Goal: Task Accomplishment & Management: Manage account settings

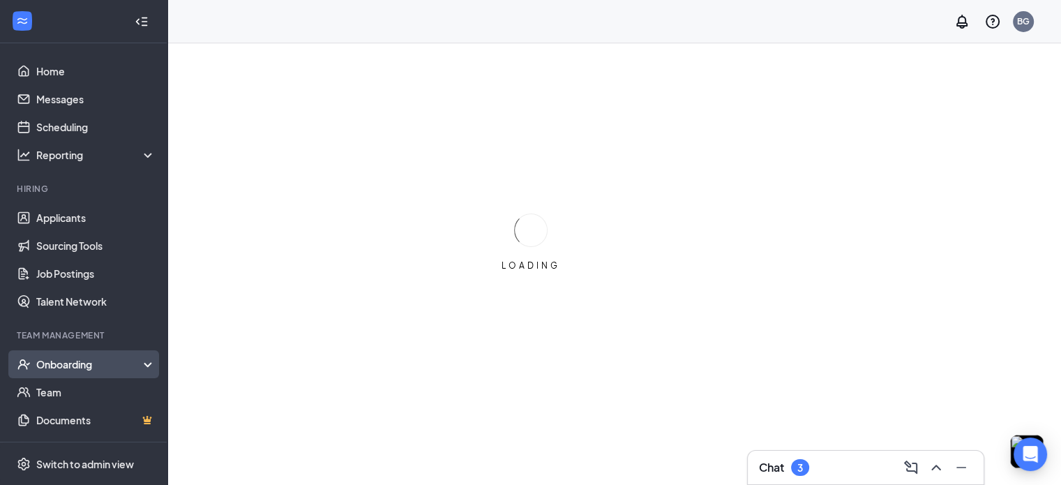
click at [98, 364] on div "Onboarding" at bounding box center [89, 364] width 107 height 14
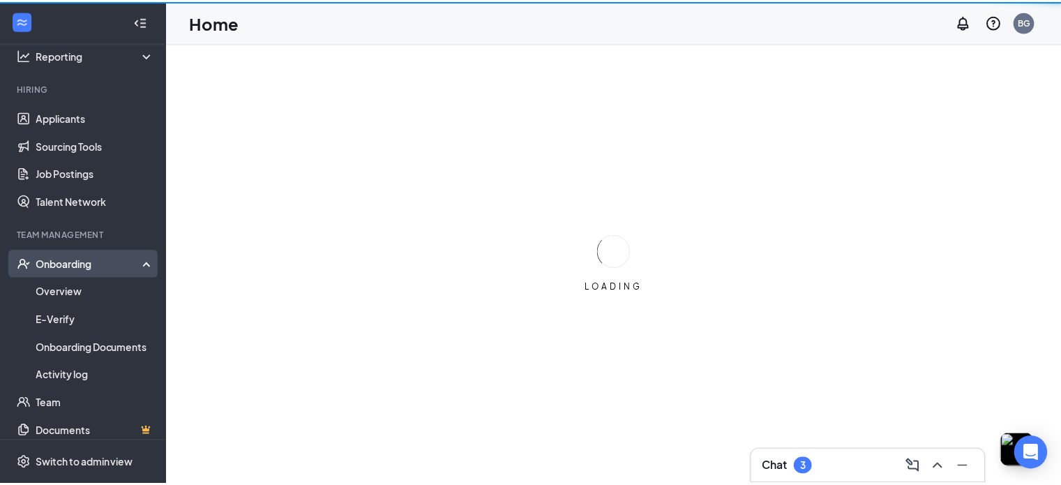
scroll to position [114, 0]
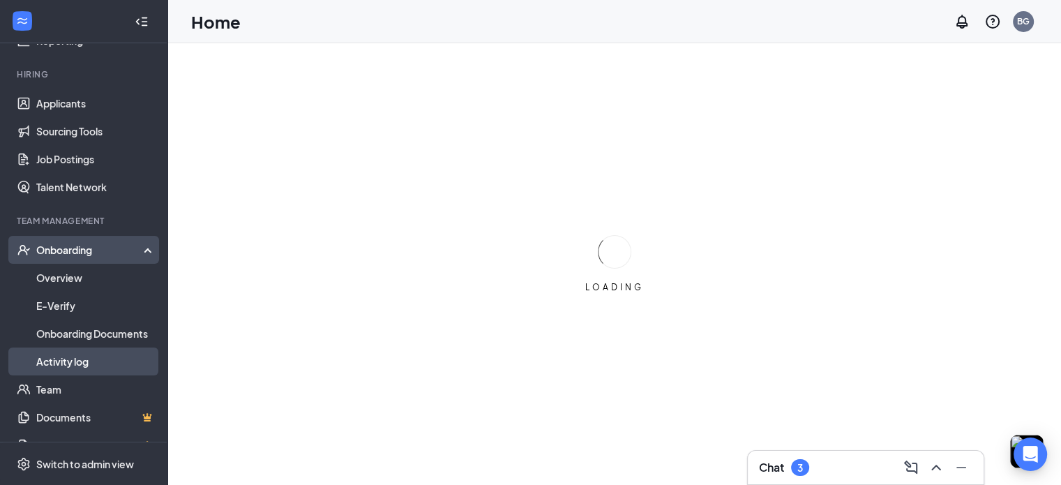
click at [74, 359] on link "Activity log" at bounding box center [95, 361] width 119 height 28
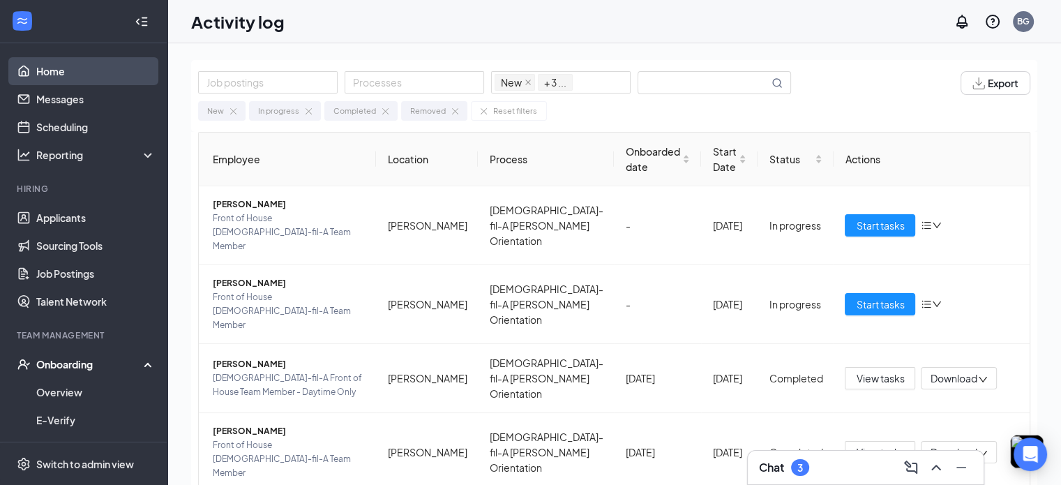
click at [63, 74] on link "Home" at bounding box center [95, 71] width 119 height 28
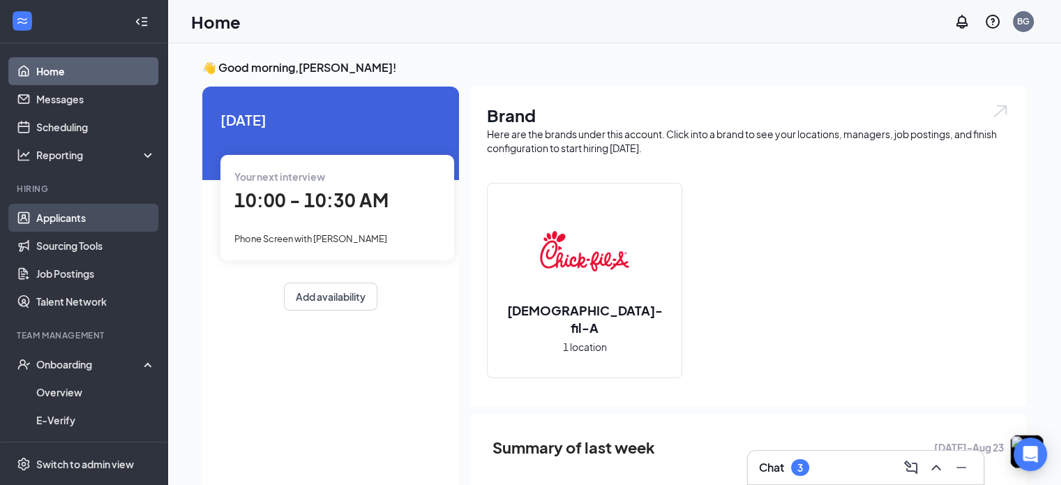
click at [62, 222] on link "Applicants" at bounding box center [95, 218] width 119 height 28
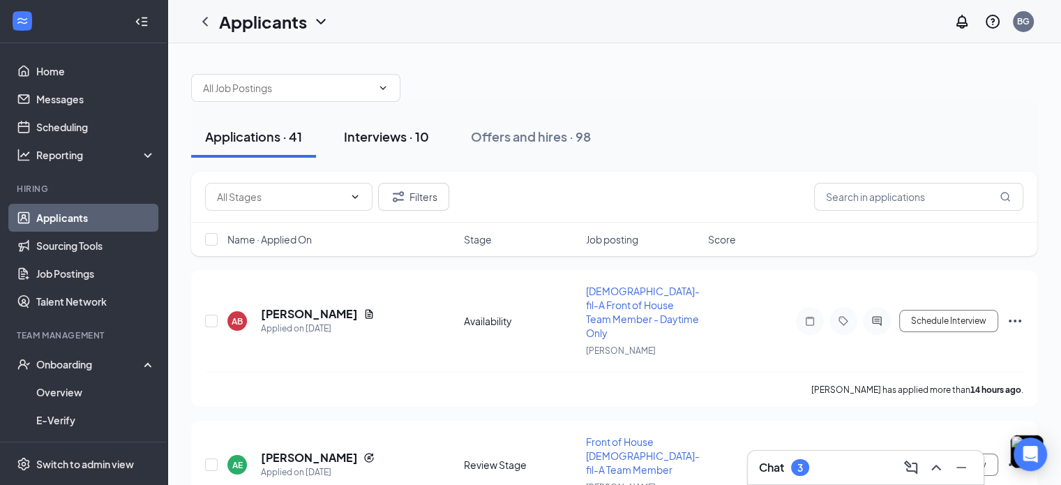
click at [391, 147] on button "Interviews · 10" at bounding box center [386, 137] width 113 height 42
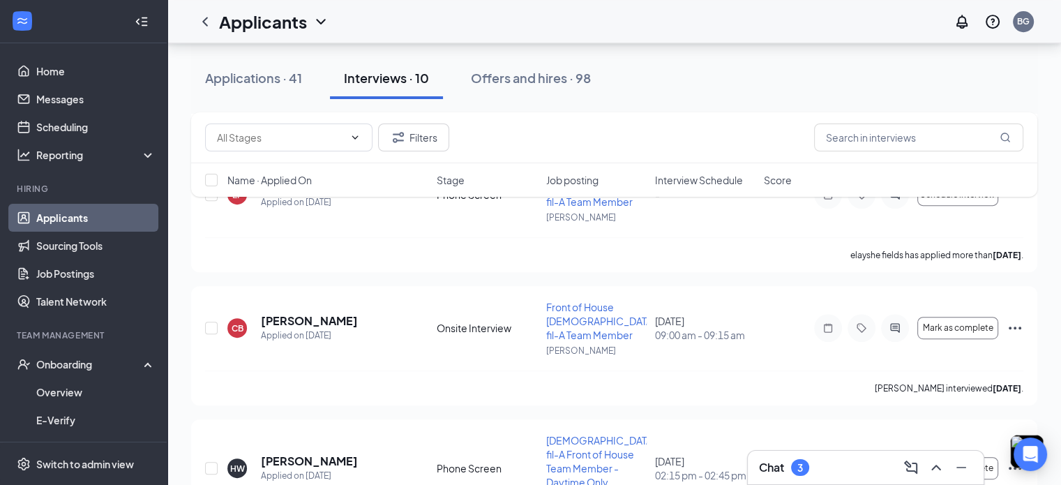
scroll to position [668, 0]
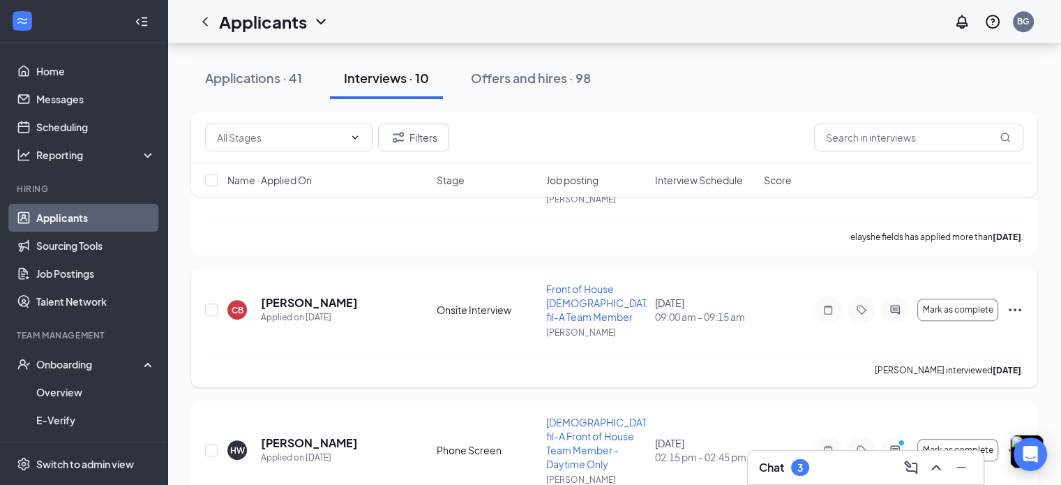
click at [1016, 306] on icon "Ellipses" at bounding box center [1014, 309] width 17 height 17
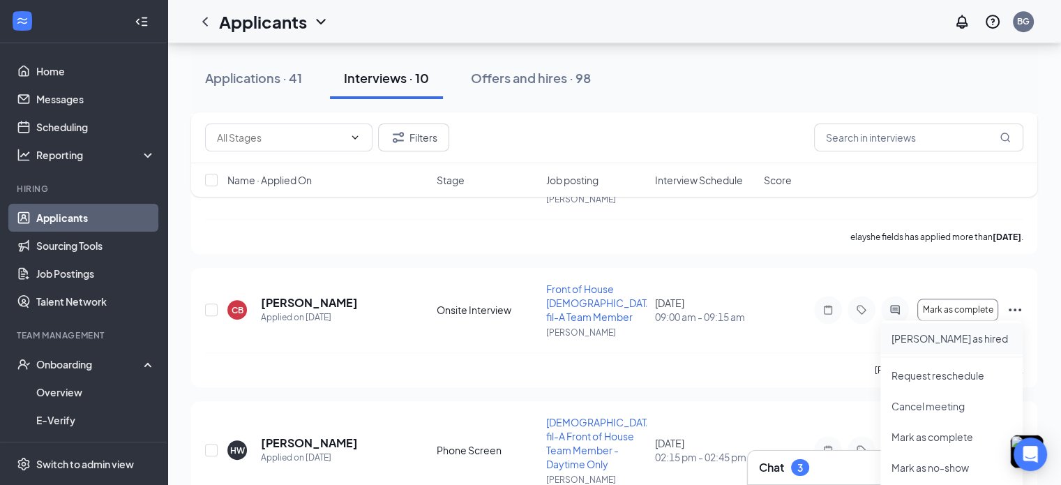
click at [930, 351] on li "[PERSON_NAME] as hired" at bounding box center [951, 338] width 142 height 31
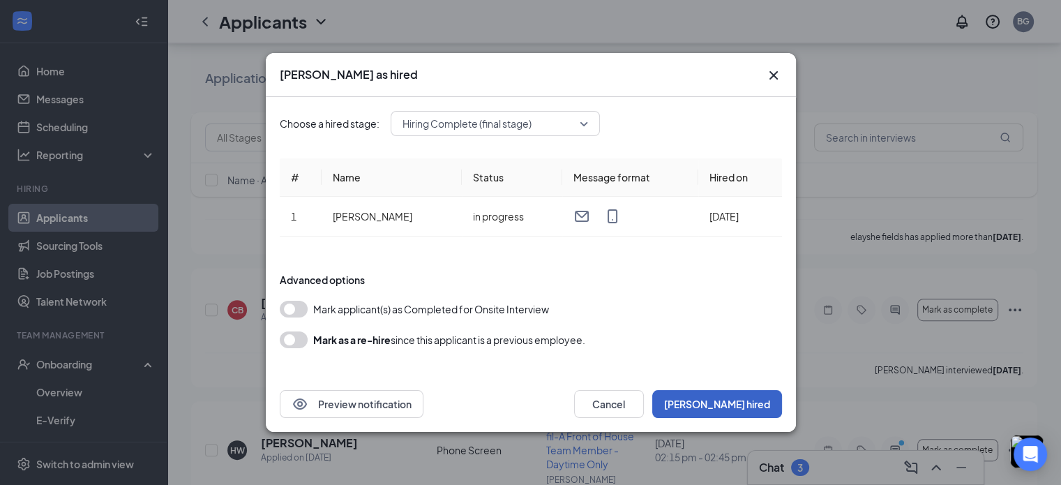
click at [739, 402] on button "[PERSON_NAME] hired" at bounding box center [717, 404] width 130 height 28
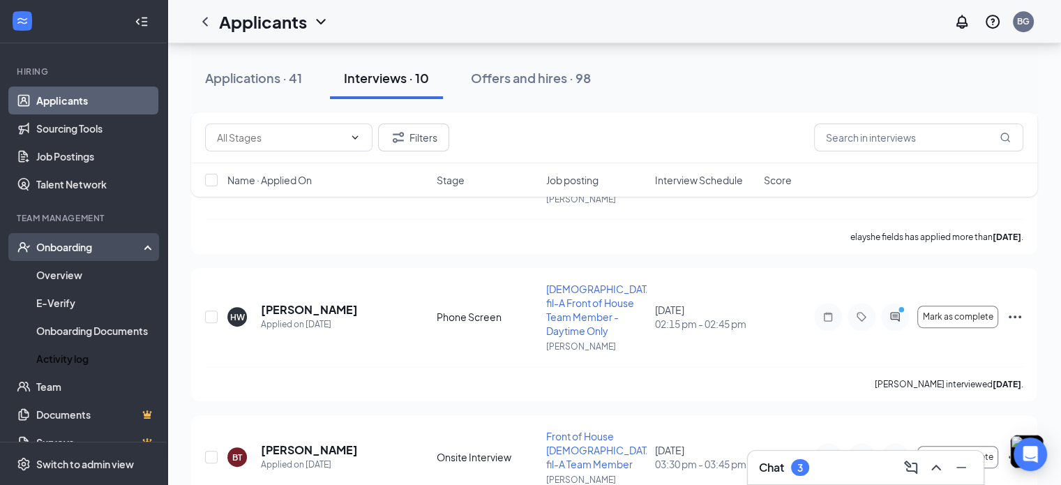
scroll to position [119, 0]
click at [66, 347] on link "Activity log" at bounding box center [95, 357] width 119 height 28
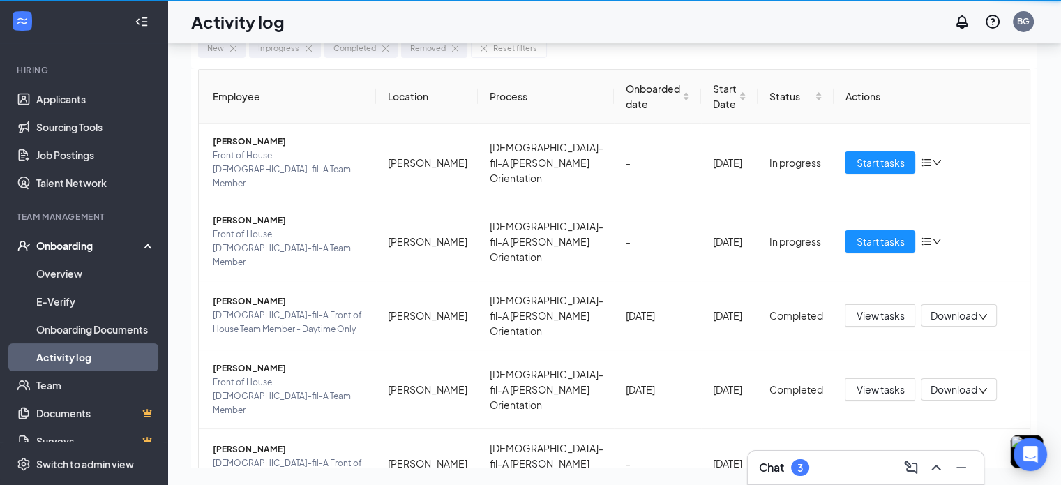
scroll to position [63, 0]
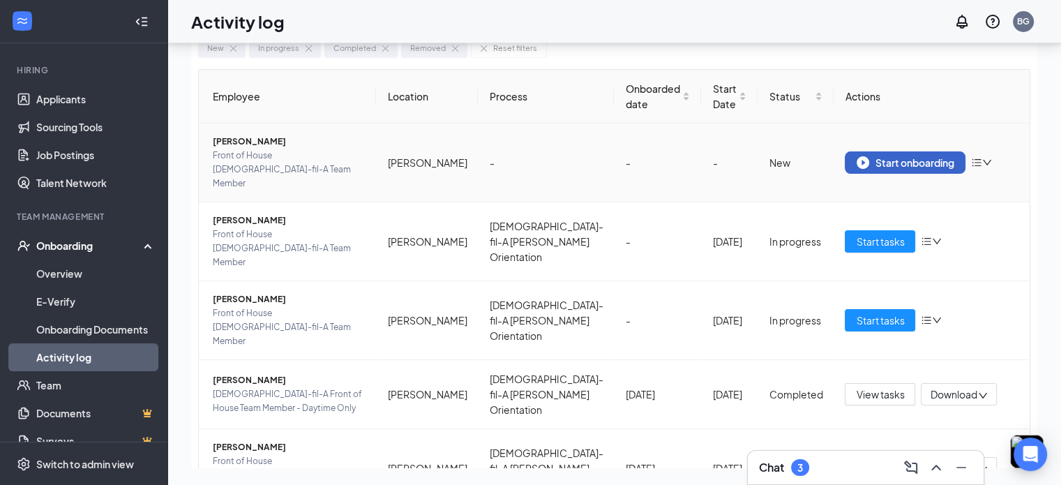
click at [863, 156] on div "Start onboarding" at bounding box center [904, 162] width 97 height 13
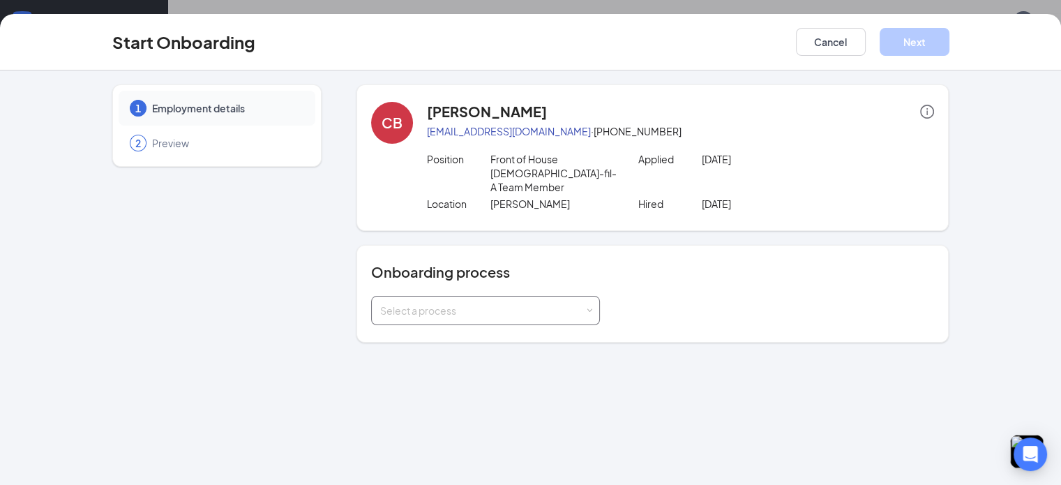
click at [535, 303] on div "Select a process" at bounding box center [482, 310] width 204 height 14
click at [513, 326] on li "[DEMOGRAPHIC_DATA]-fil-A [PERSON_NAME] Orientation" at bounding box center [449, 326] width 229 height 25
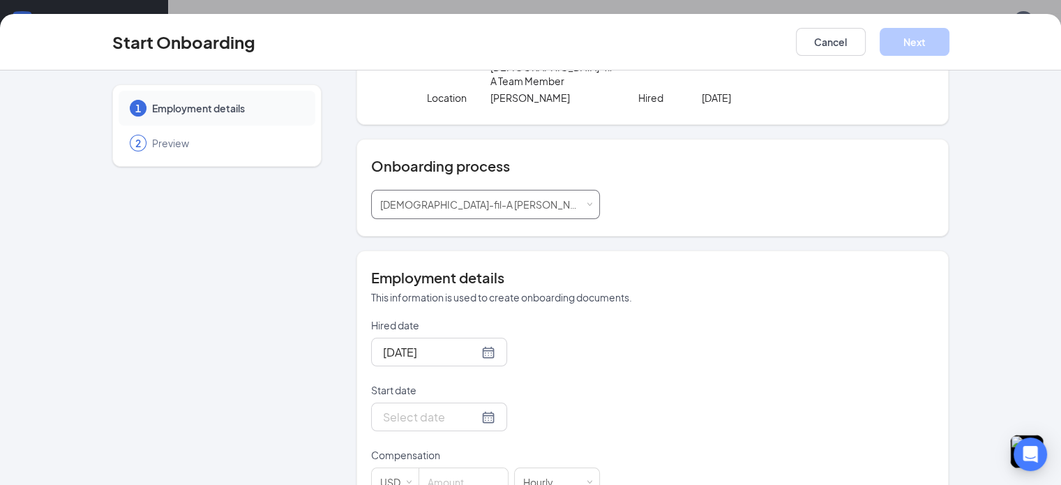
scroll to position [134, 0]
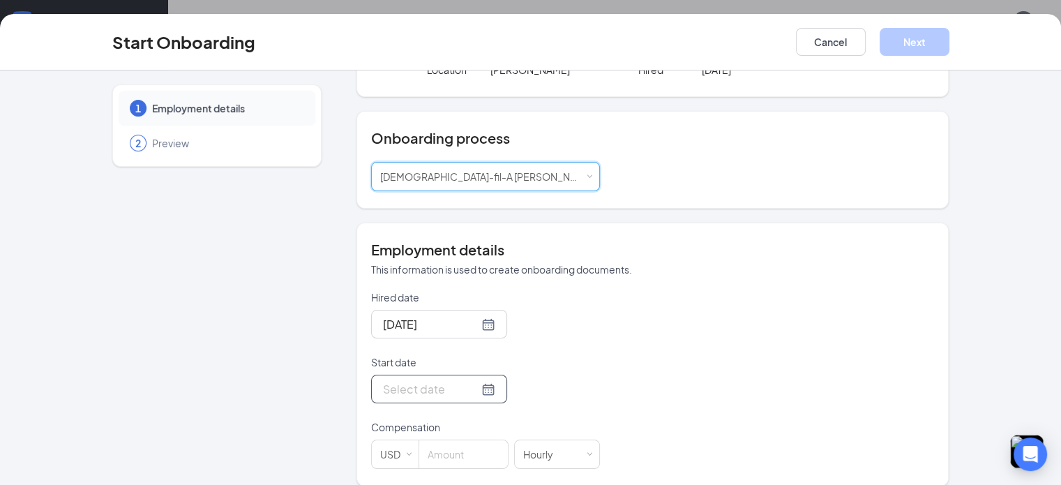
click at [437, 380] on div at bounding box center [439, 388] width 112 height 17
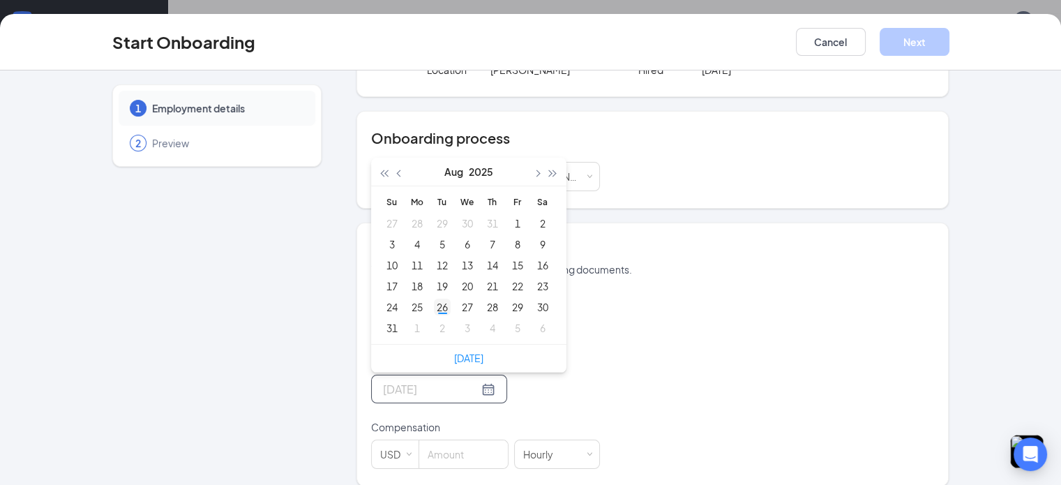
type input "[DATE]"
click at [434, 298] on div "26" at bounding box center [442, 306] width 17 height 17
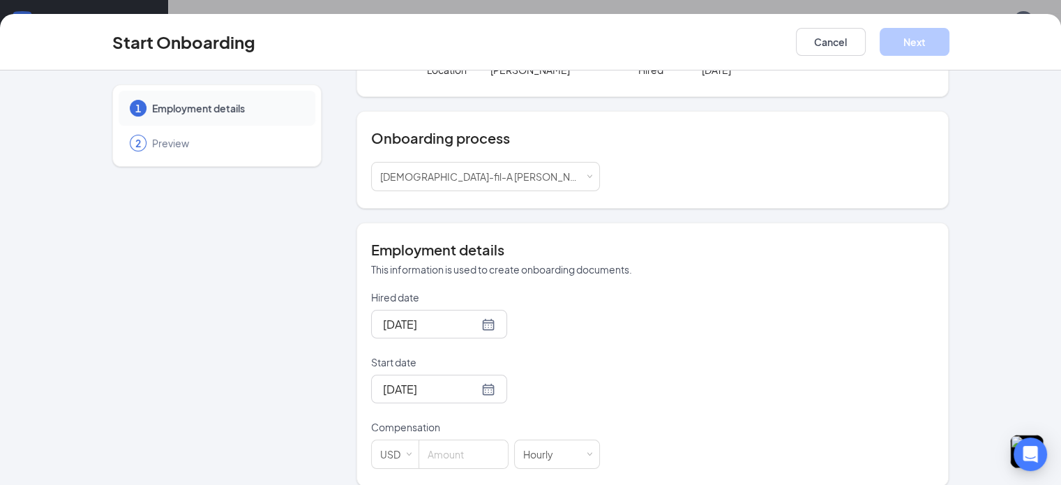
click at [573, 363] on div "Hired date [DATE] Start date [DATE] [DATE] Su Mo Tu We Th Fr Sa 27 28 29 30 31 …" at bounding box center [652, 379] width 563 height 179
click at [442, 440] on input at bounding box center [463, 454] width 89 height 28
type input "16"
click at [569, 398] on div "Hired date [DATE] Start date [DATE] [DATE] Su Mo Tu We Th Fr Sa 27 28 29 30 31 …" at bounding box center [652, 379] width 563 height 179
click at [949, 55] on button "Next" at bounding box center [914, 42] width 70 height 28
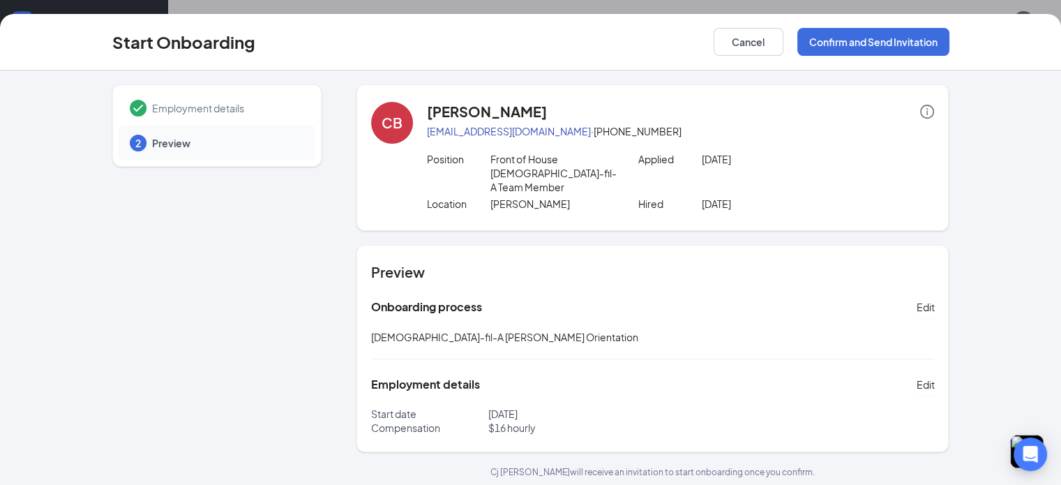
scroll to position [0, 0]
click at [909, 44] on button "Confirm and Send Invitation" at bounding box center [873, 42] width 152 height 28
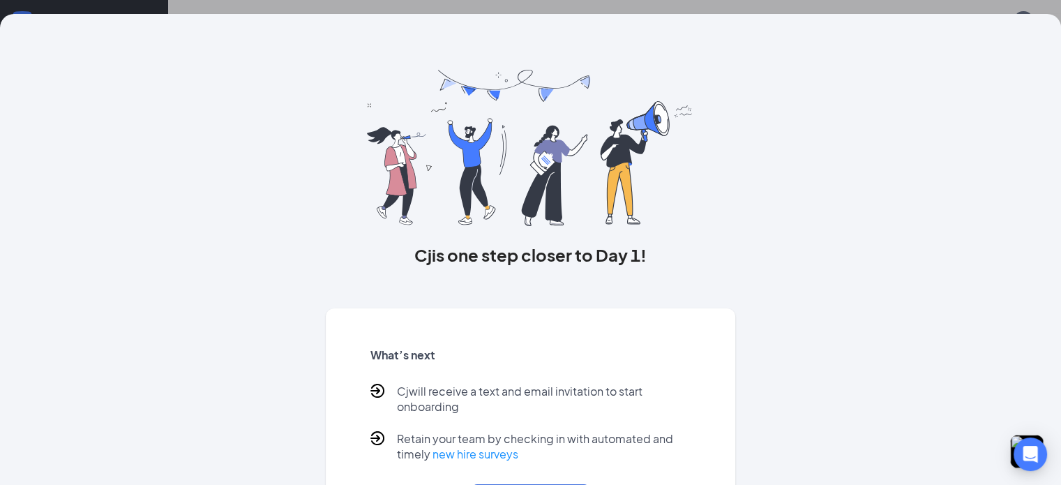
click at [471, 8] on div "Cj is one step closer to Day 1! What’s next Cj will receive a text and email in…" at bounding box center [530, 242] width 1061 height 485
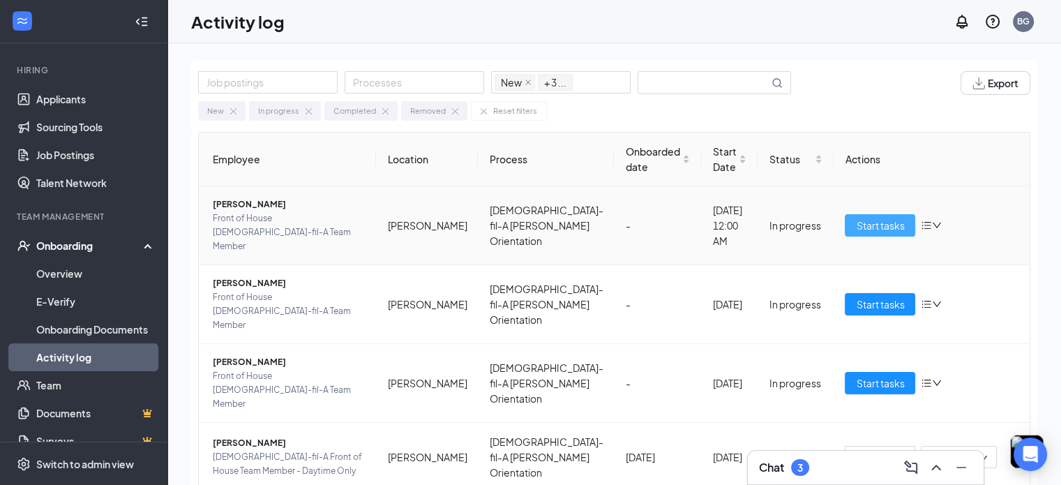
click at [856, 219] on span "Start tasks" at bounding box center [880, 225] width 48 height 15
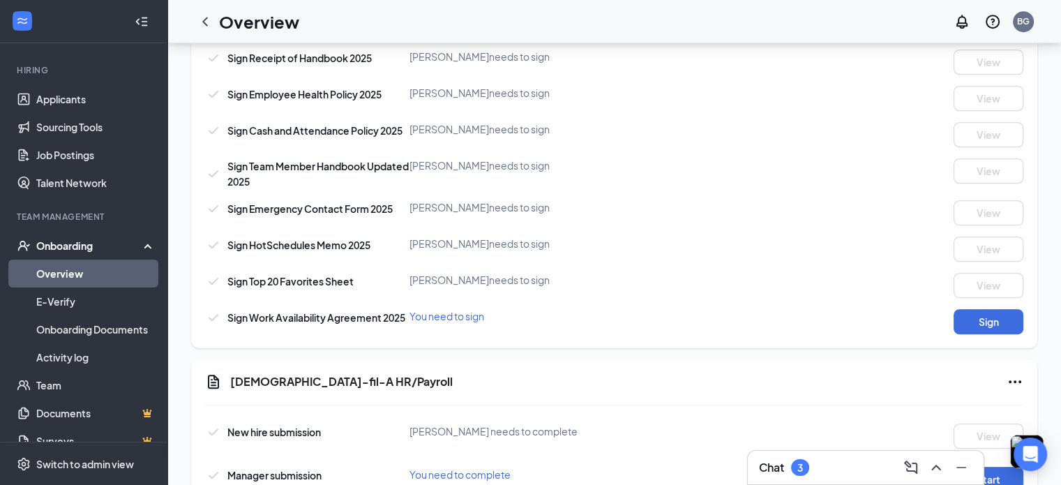
scroll to position [725, 0]
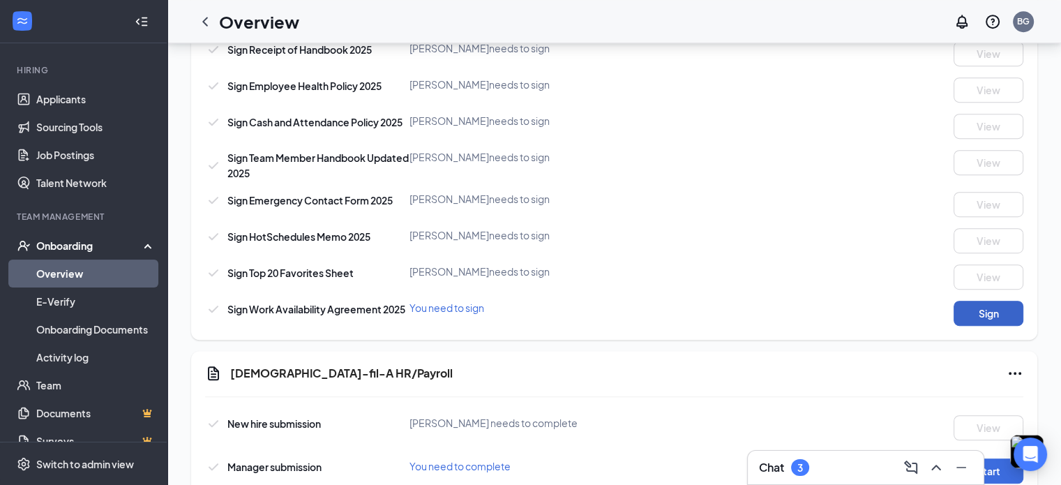
click at [965, 316] on button "Sign" at bounding box center [988, 313] width 70 height 25
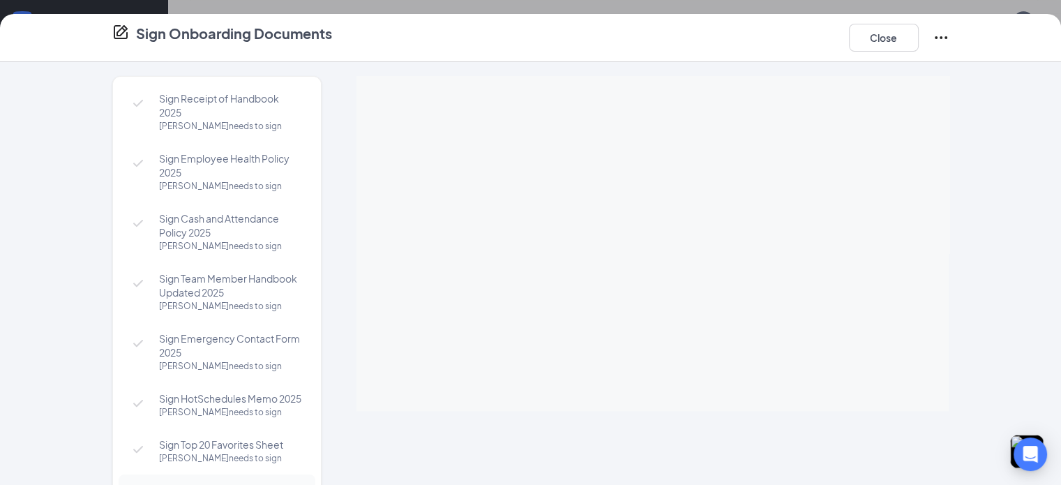
click at [663, 250] on div at bounding box center [652, 243] width 593 height 335
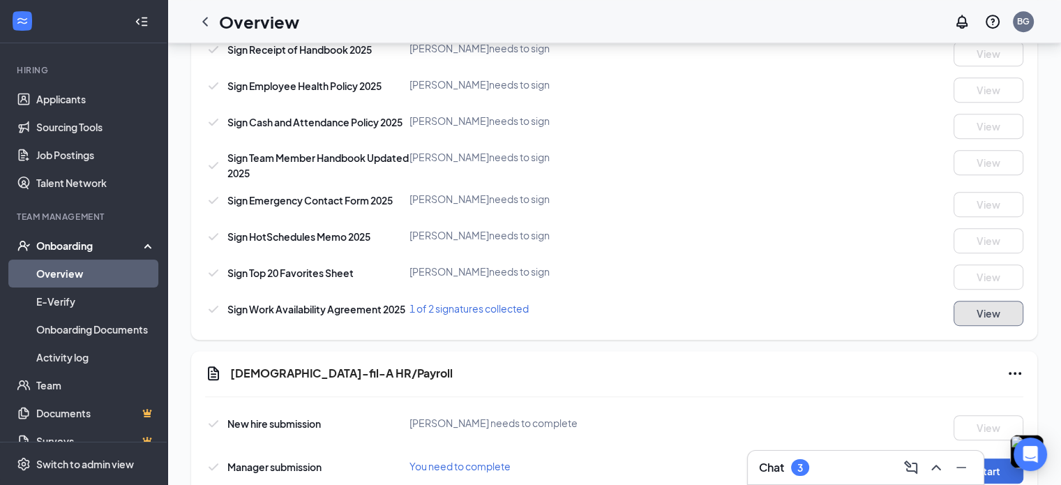
scroll to position [808, 0]
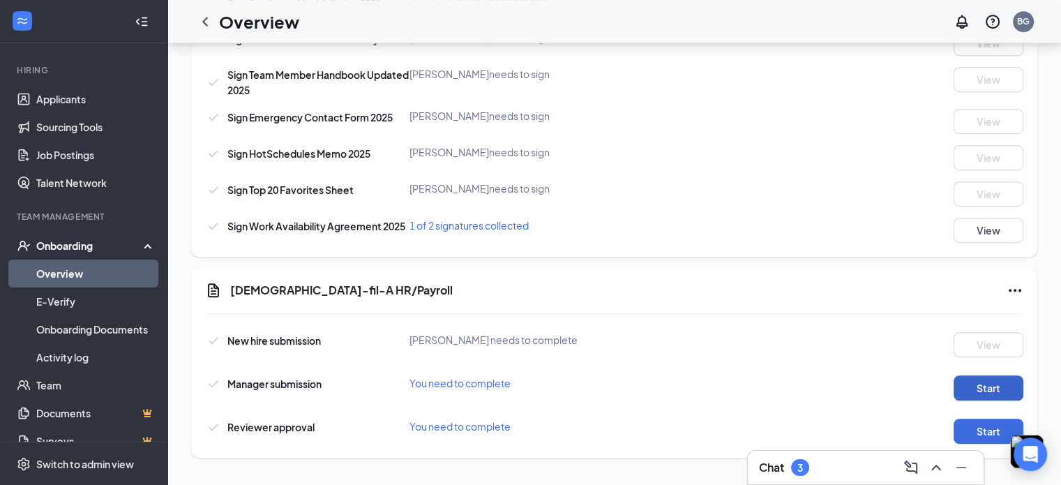
click at [996, 387] on button "Start" at bounding box center [988, 387] width 70 height 25
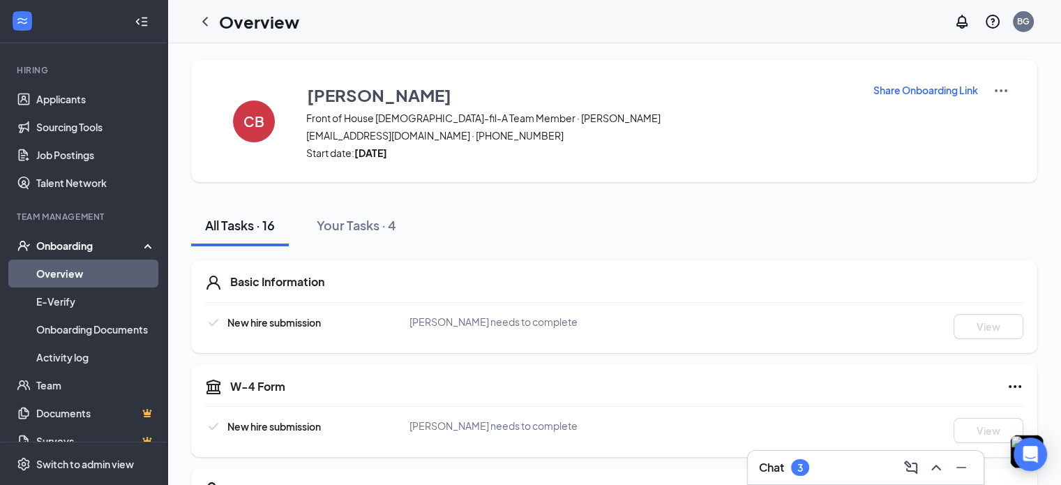
scroll to position [0, 0]
